Goal: Task Accomplishment & Management: Use online tool/utility

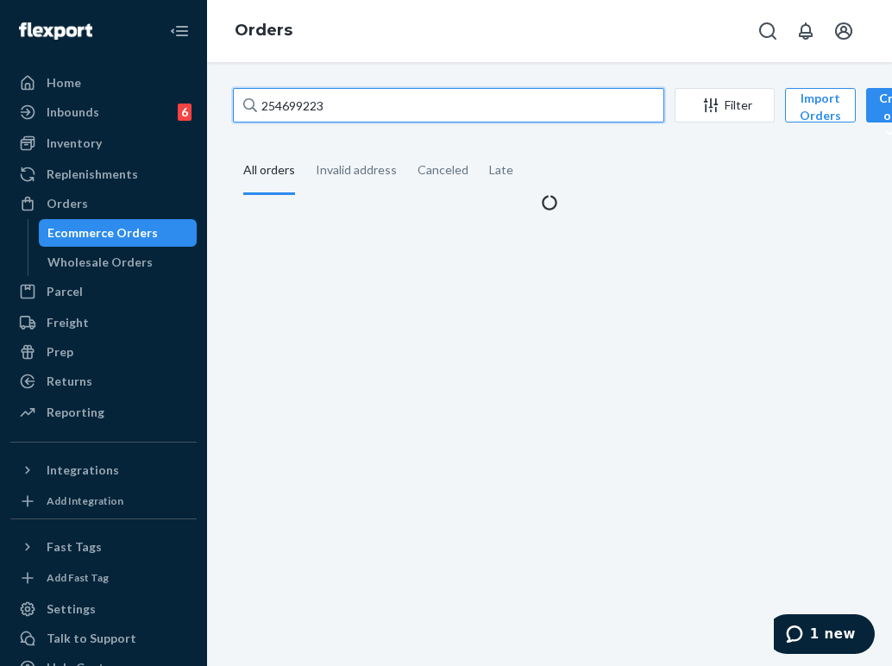
click at [326, 108] on input "254699223" at bounding box center [449, 105] width 432 height 35
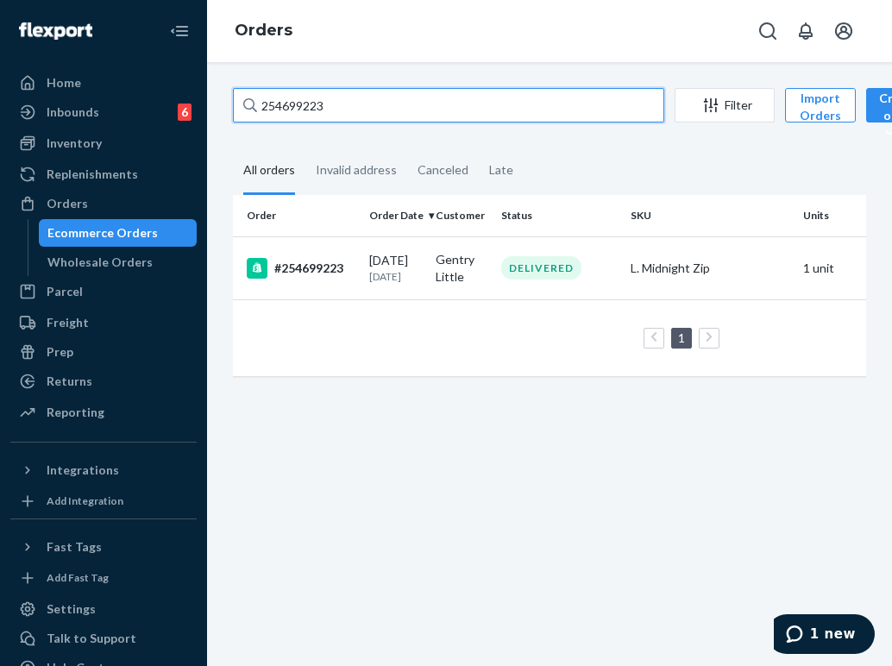
paste input "3720862"
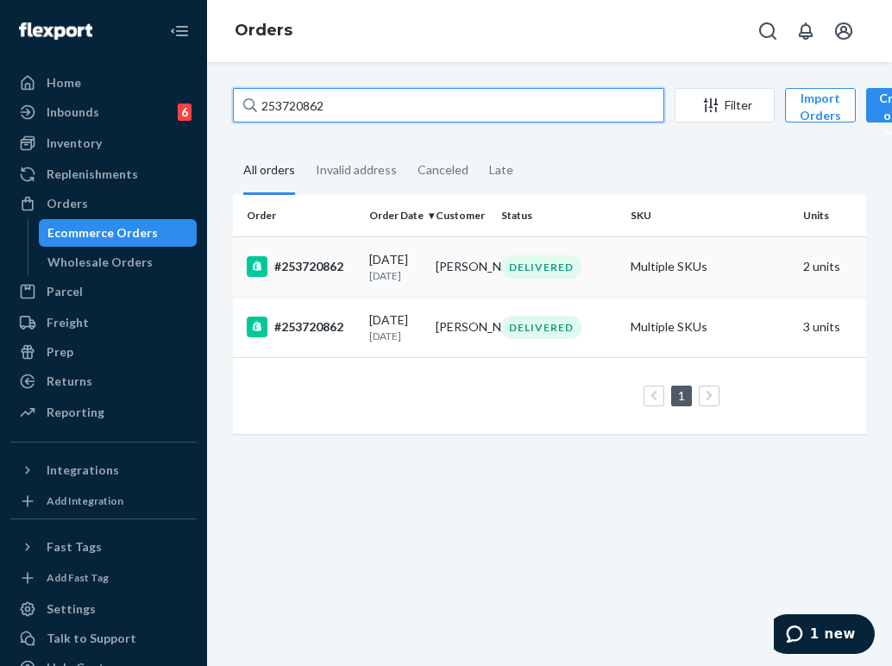
type input "253720862"
click at [647, 289] on td "Multiple SKUs" at bounding box center [710, 267] width 173 height 60
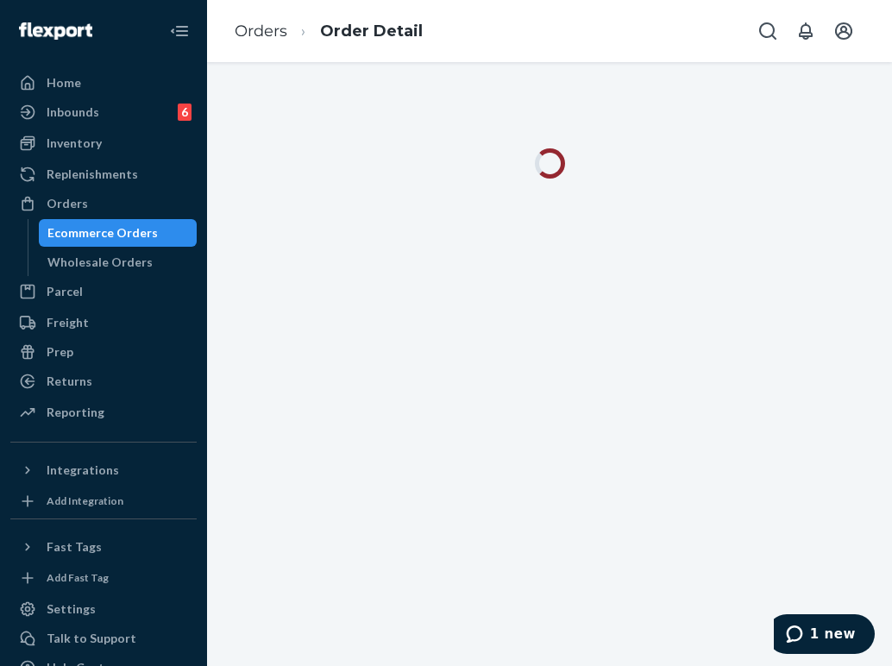
click at [824, 635] on span "1 new" at bounding box center [833, 635] width 46 height 16
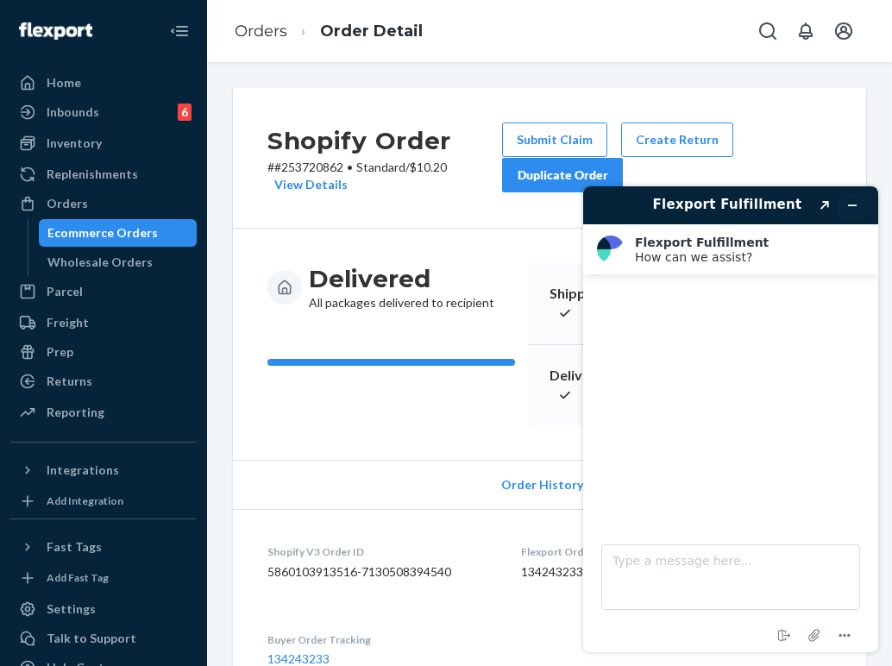
click at [850, 204] on icon "Minimize widget" at bounding box center [853, 205] width 12 height 12
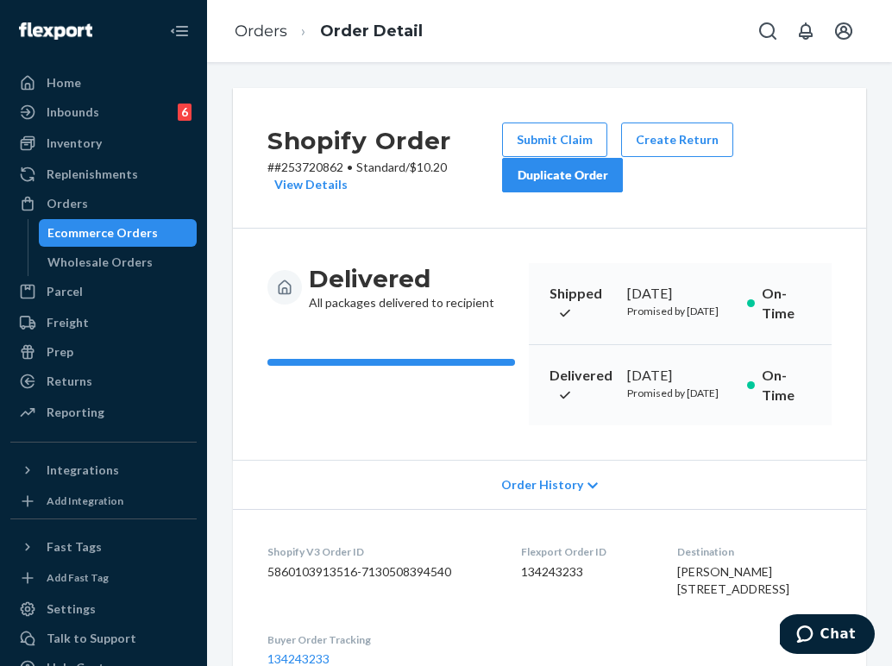
click at [830, 634] on span "Chat" at bounding box center [838, 635] width 35 height 16
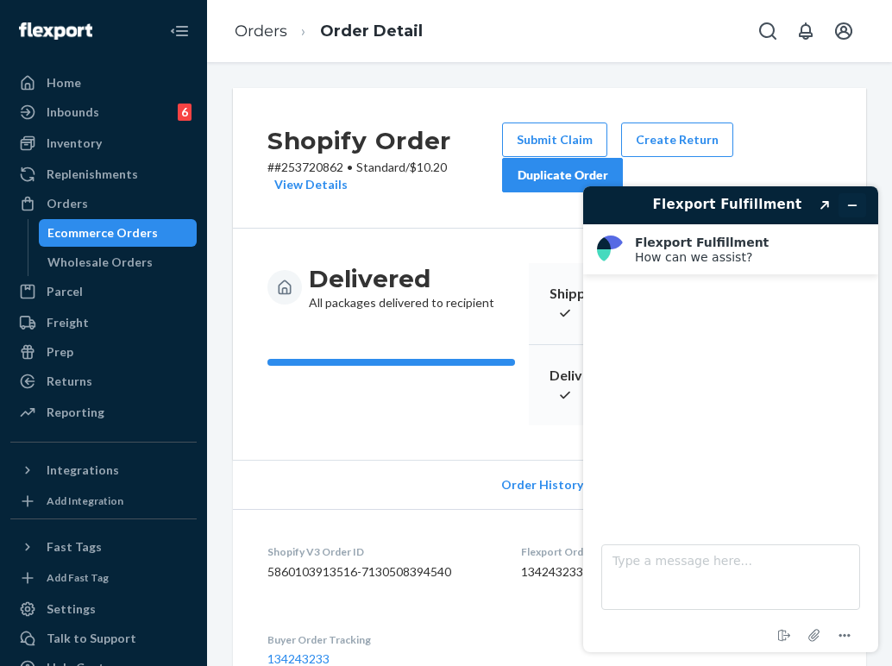
click at [853, 205] on icon "Minimize widget" at bounding box center [853, 205] width 12 height 12
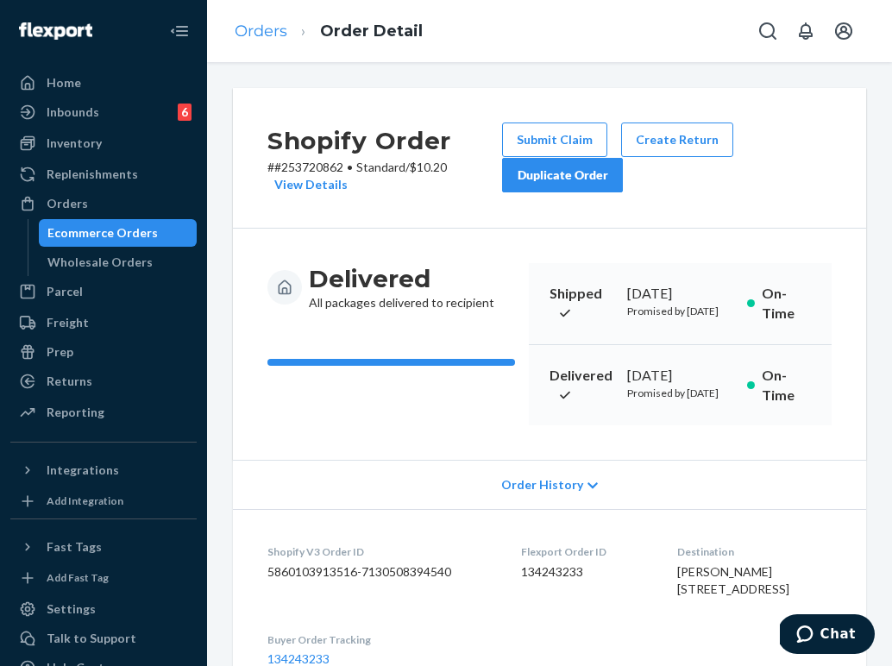
click at [279, 25] on link "Orders" at bounding box center [261, 31] width 53 height 19
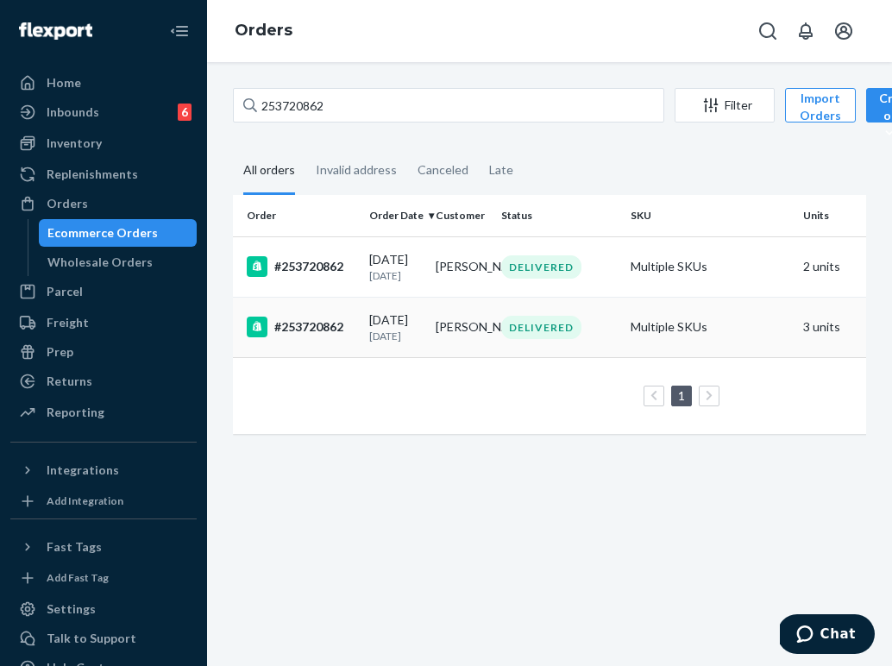
click at [498, 332] on td "DELIVERED" at bounding box center [559, 327] width 129 height 60
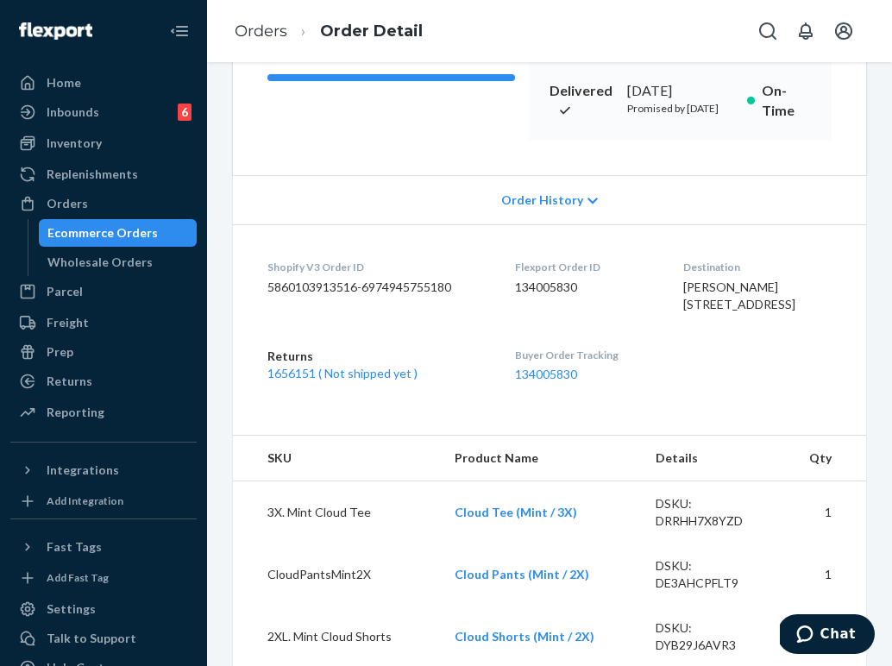
scroll to position [283, 0]
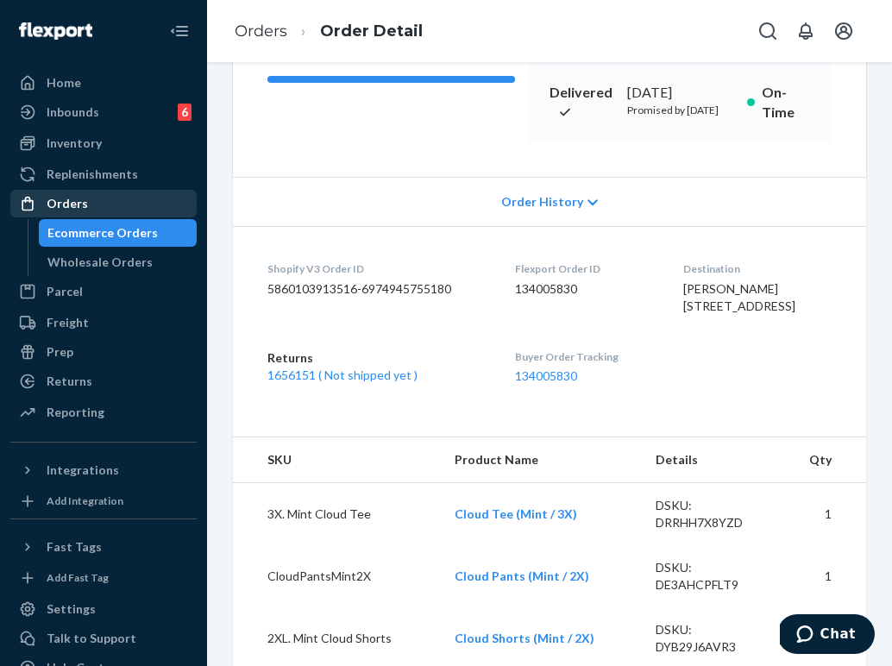
click at [123, 204] on div "Orders" at bounding box center [103, 204] width 183 height 24
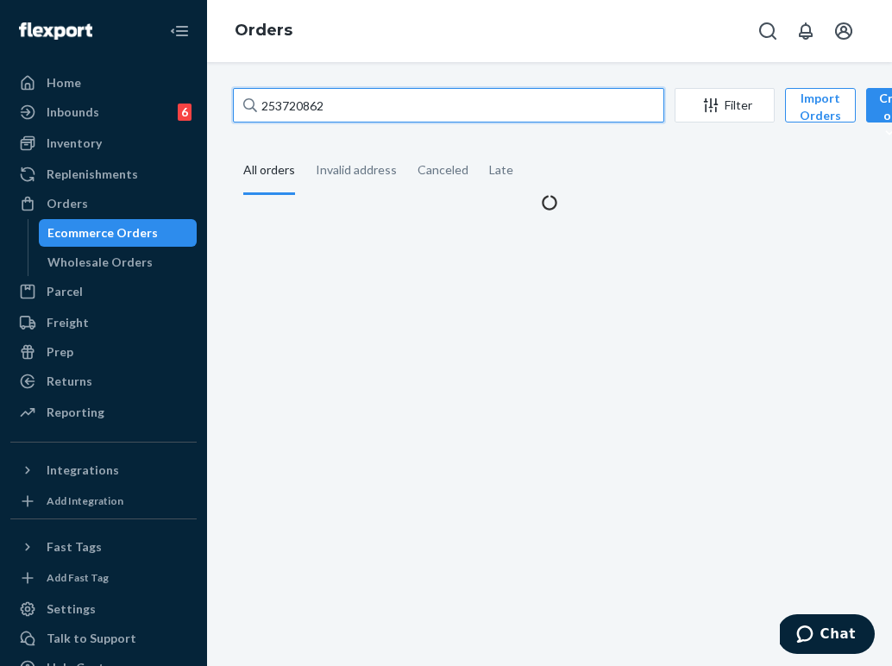
click at [378, 104] on input "253720862" at bounding box center [449, 105] width 432 height 35
paste input "4513694"
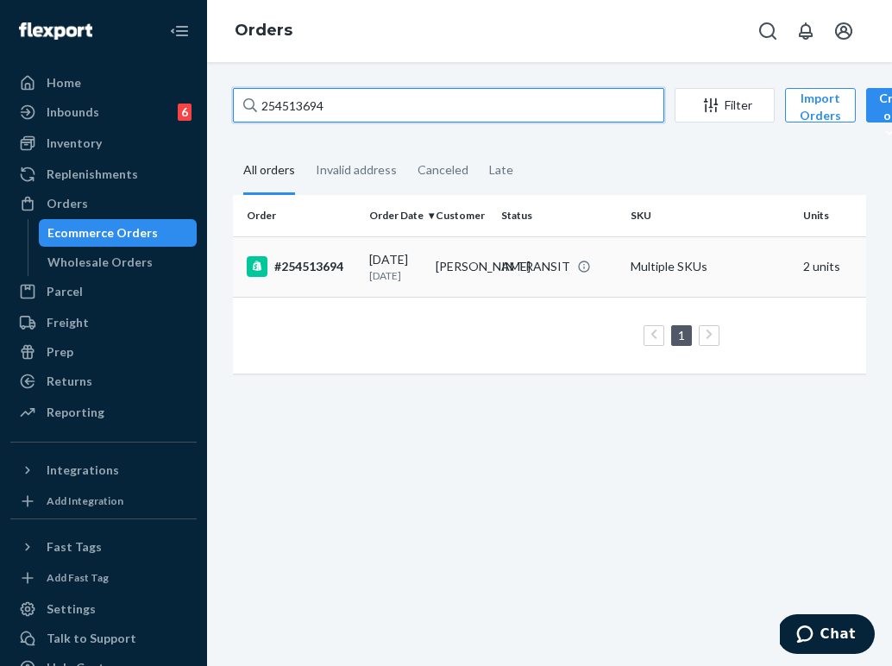
type input "254513694"
click at [629, 263] on td "Multiple SKUs" at bounding box center [710, 267] width 173 height 60
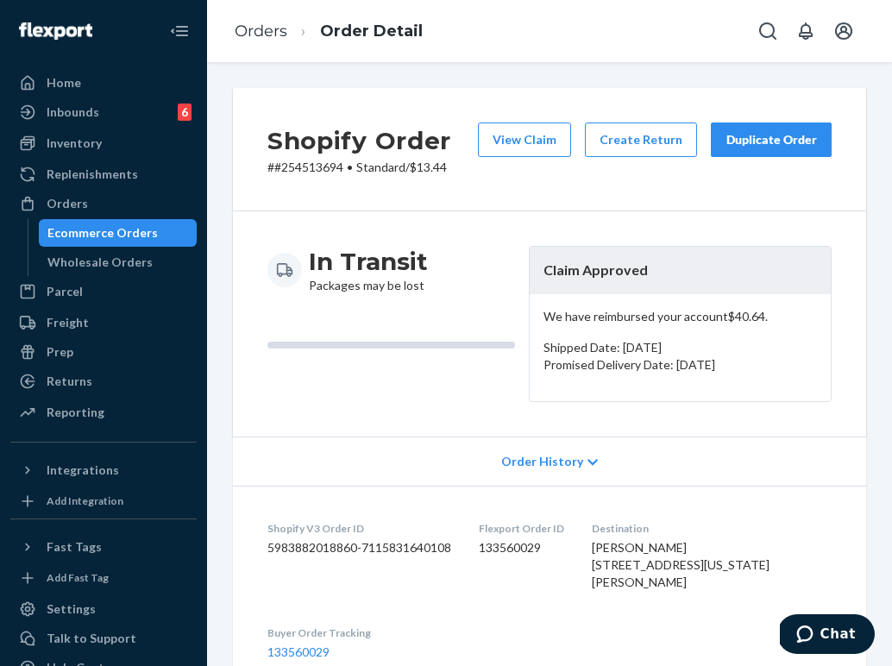
click at [808, 135] on div "Duplicate Order" at bounding box center [771, 139] width 91 height 17
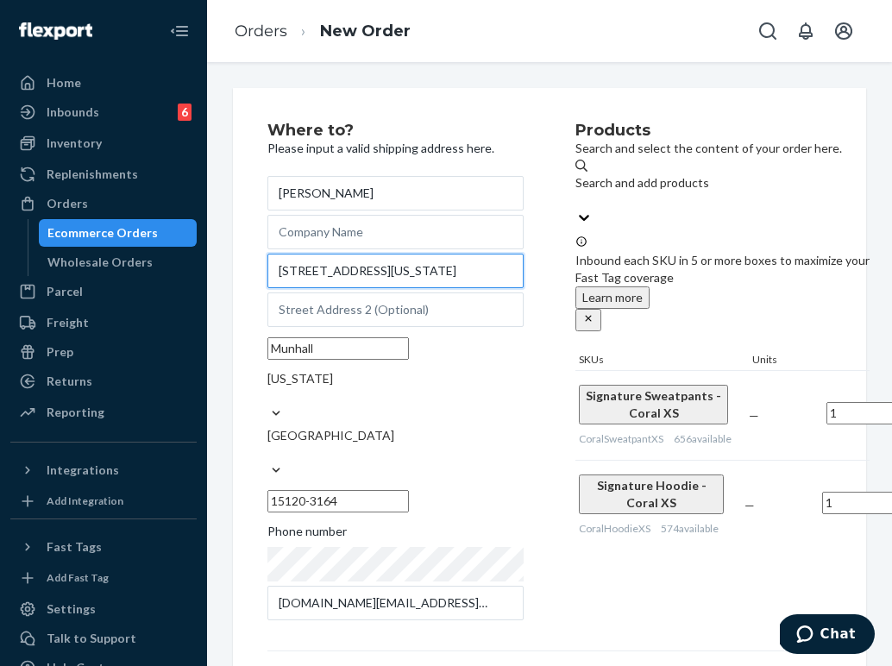
click at [340, 288] on input "[STREET_ADDRESS][US_STATE]" at bounding box center [396, 271] width 256 height 35
paste input "est [US_STATE][GEOGRAPHIC_DATA]"
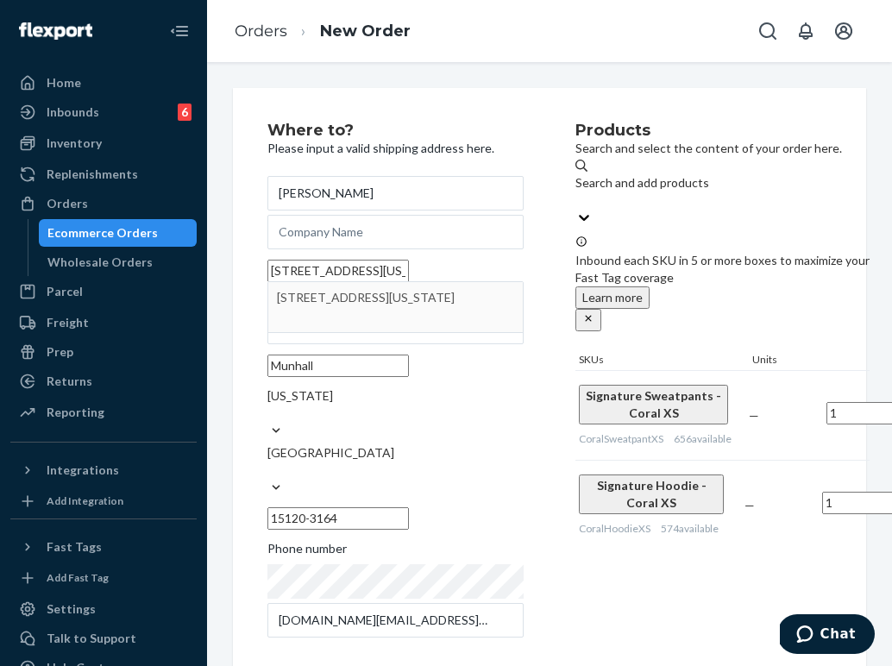
type input "[STREET_ADDRESS][US_STATE]"
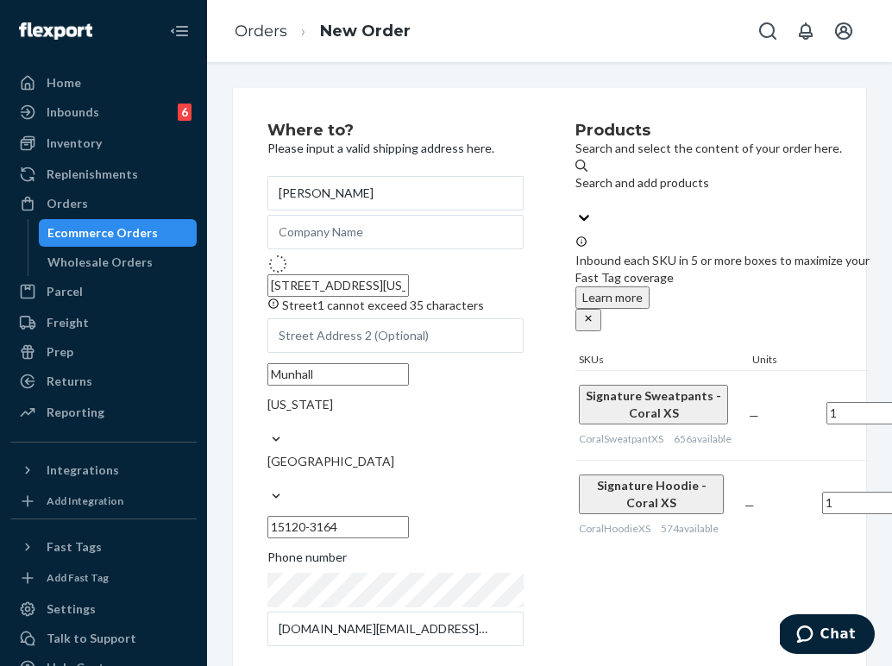
type input "Homestead"
type input "15120"
type input "[STREET_ADDRESS][US_STATE]"
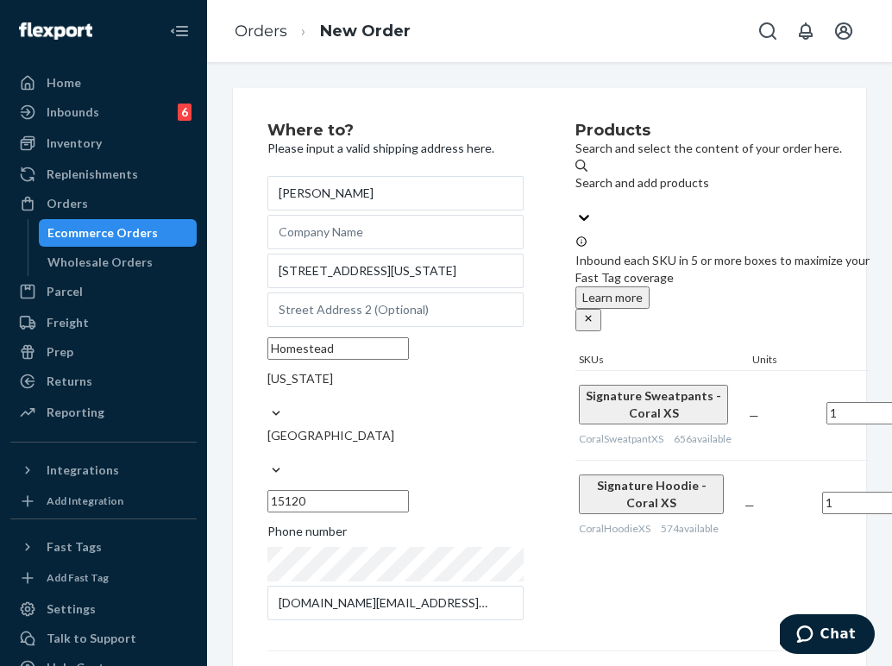
click at [653, 607] on div "Where to? Please input a valid shipping address here. [PERSON_NAME] [STREET_ADD…" at bounding box center [550, 500] width 564 height 754
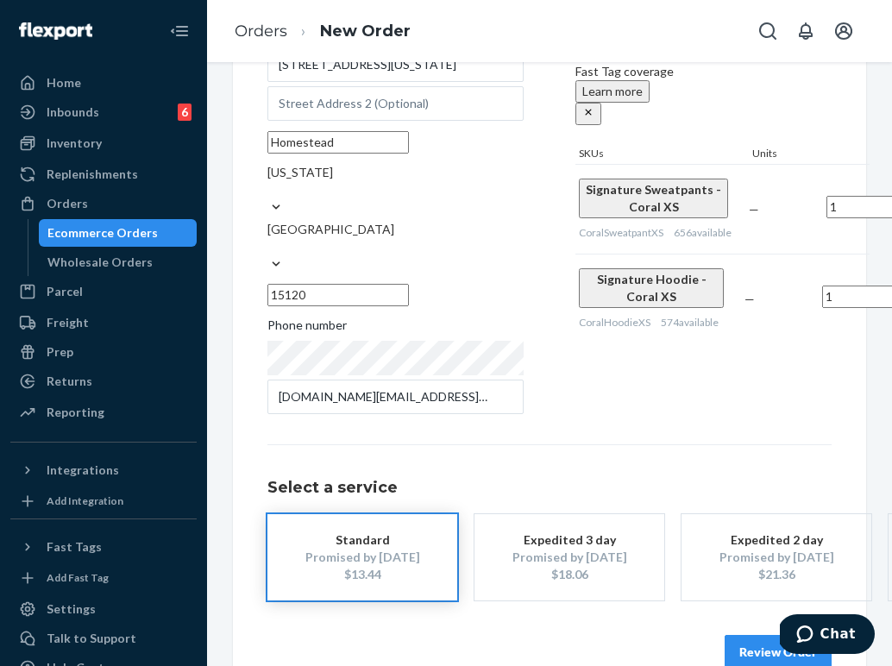
scroll to position [205, 0]
click at [746, 636] on button "Review Order" at bounding box center [778, 653] width 107 height 35
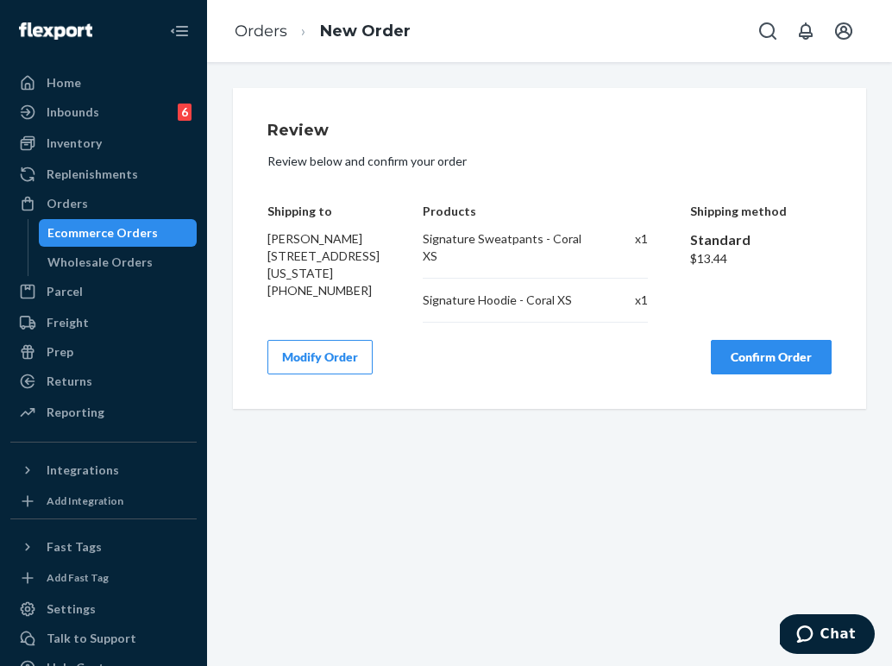
scroll to position [0, 0]
click at [747, 356] on button "Confirm Order" at bounding box center [771, 357] width 121 height 35
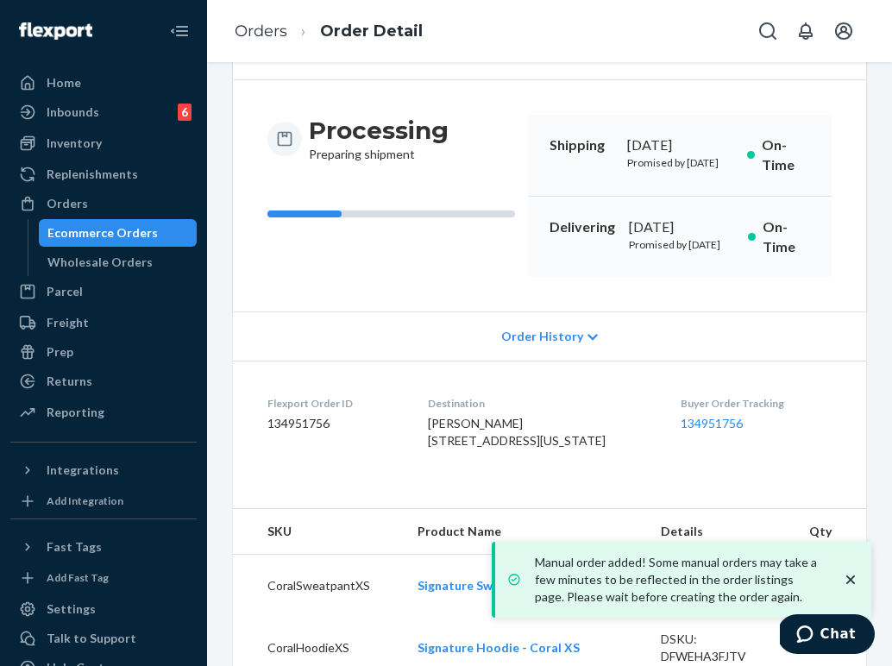
scroll to position [137, 0]
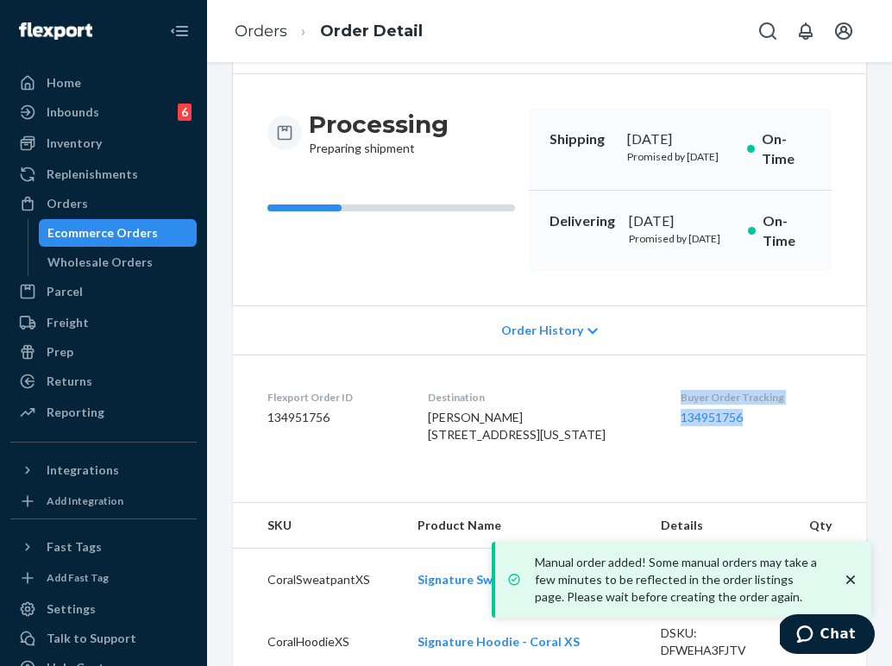
drag, startPoint x: 746, startPoint y: 453, endPoint x: 672, endPoint y: 430, distance: 77.0
click at [672, 430] on dl "Flexport Order ID 134951756 Destination [PERSON_NAME] [STREET_ADDRESS][US_STATE…" at bounding box center [550, 419] width 634 height 129
copy div "Buyer Order Tracking 134951756"
